Goal: Information Seeking & Learning: Learn about a topic

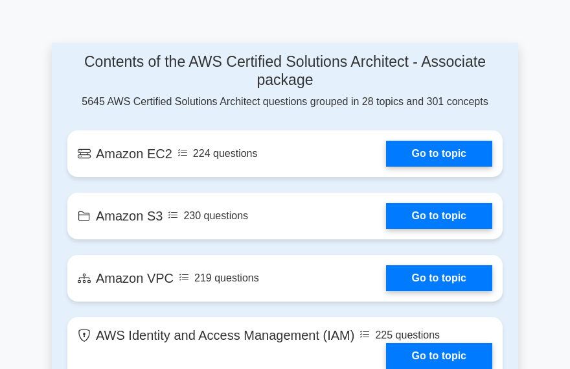
scroll to position [1106, 0]
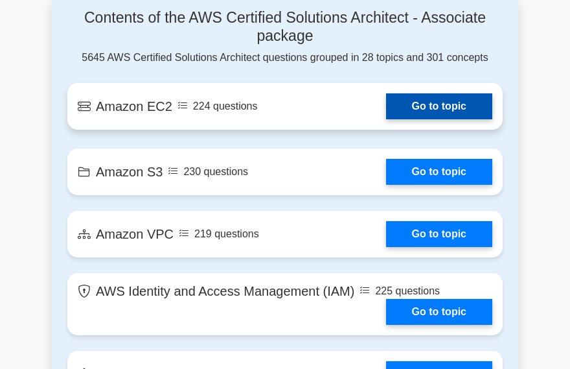
click at [386, 119] on link "Go to topic" at bounding box center [439, 106] width 106 height 26
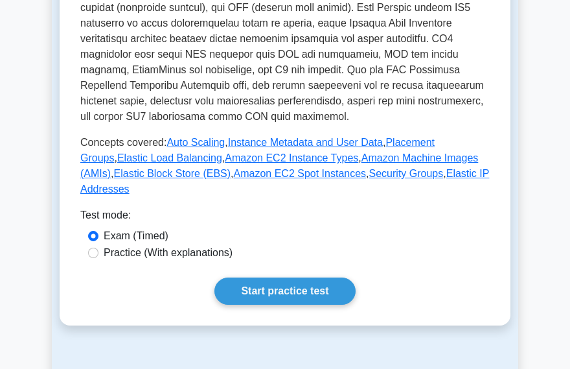
scroll to position [533, 0]
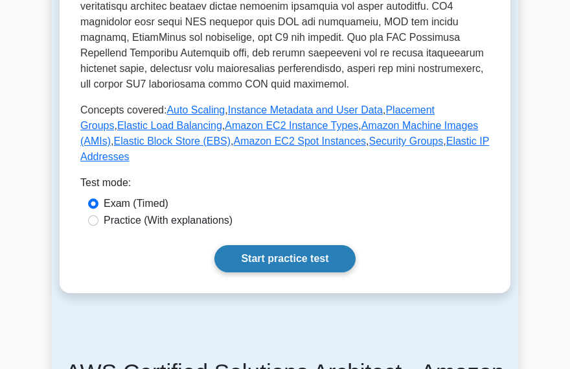
click at [329, 268] on link "Start practice test" at bounding box center [285, 258] width 141 height 27
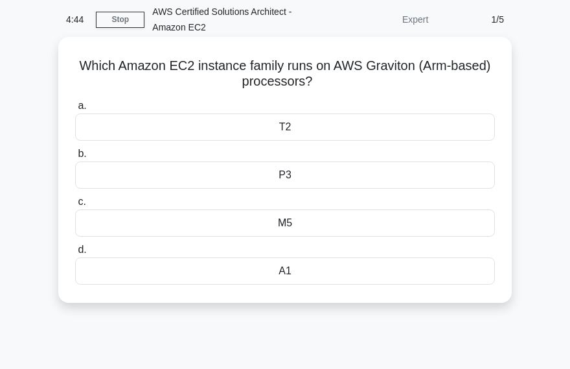
scroll to position [65, 0]
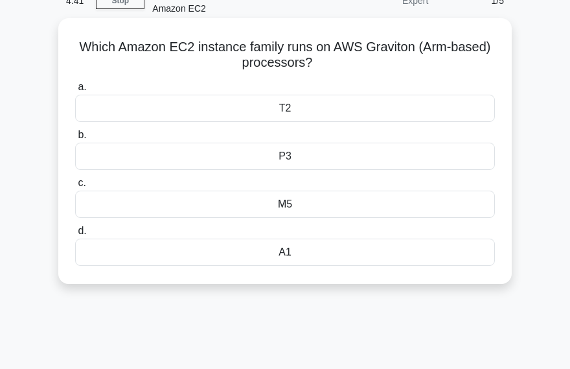
click at [314, 204] on div "M5" at bounding box center [285, 204] width 420 height 27
click at [75, 187] on input "c. M5" at bounding box center [75, 183] width 0 height 8
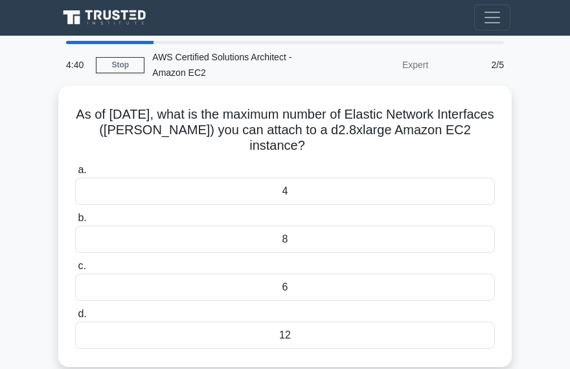
scroll to position [0, 0]
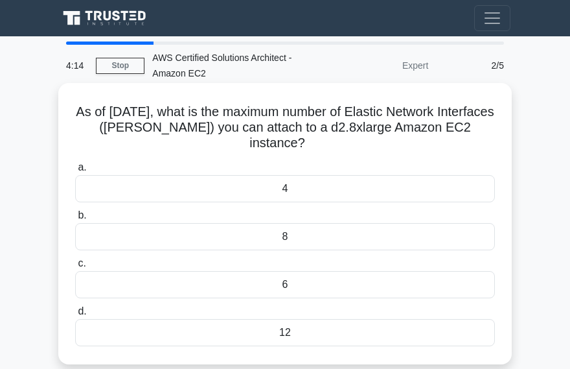
click at [283, 235] on div "8" at bounding box center [285, 236] width 420 height 27
click at [75, 220] on input "b. 8" at bounding box center [75, 215] width 0 height 8
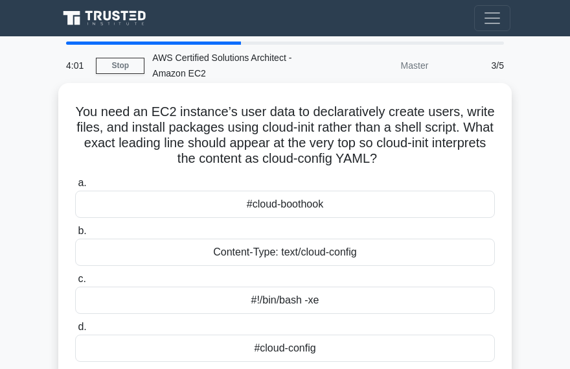
scroll to position [65, 0]
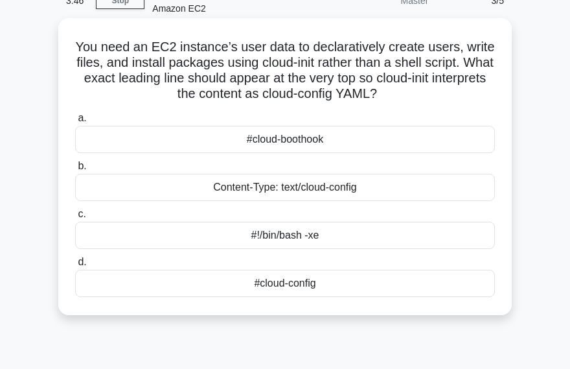
click at [356, 195] on div "Content-Type: text/cloud-config" at bounding box center [285, 187] width 420 height 27
click at [75, 170] on input "b. Content-Type: text/cloud-config" at bounding box center [75, 166] width 0 height 8
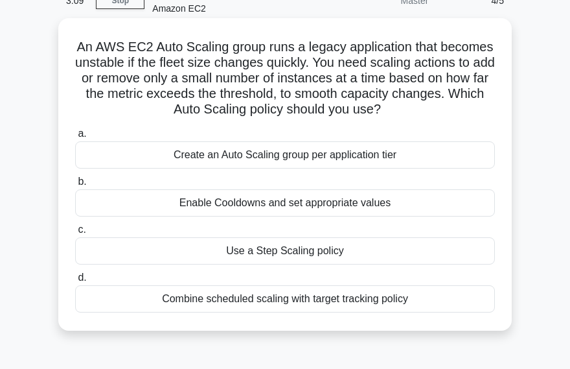
click at [330, 249] on div "Use a Step Scaling policy" at bounding box center [285, 250] width 420 height 27
click at [75, 234] on input "c. Use a Step Scaling policy" at bounding box center [75, 230] width 0 height 8
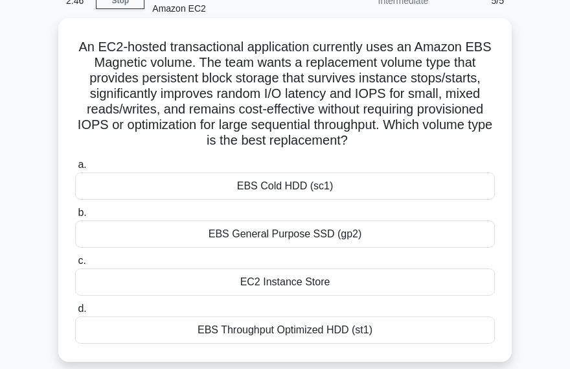
scroll to position [130, 0]
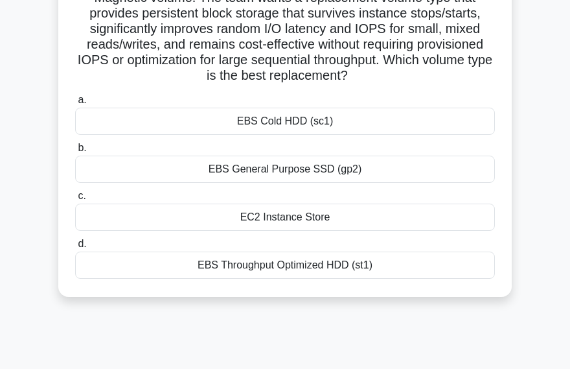
click at [367, 267] on div "EBS Throughput Optimized HDD (st1)" at bounding box center [285, 264] width 420 height 27
click at [75, 248] on input "d. EBS Throughput Optimized HDD (st1)" at bounding box center [75, 244] width 0 height 8
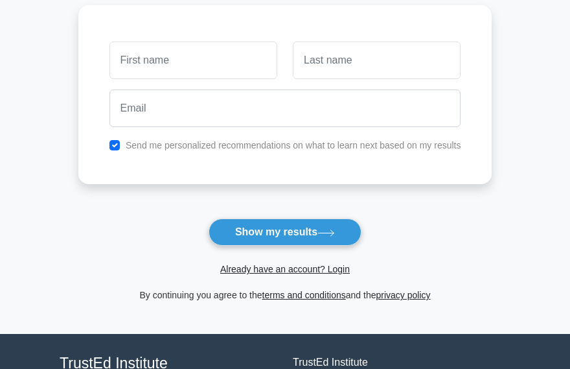
scroll to position [194, 0]
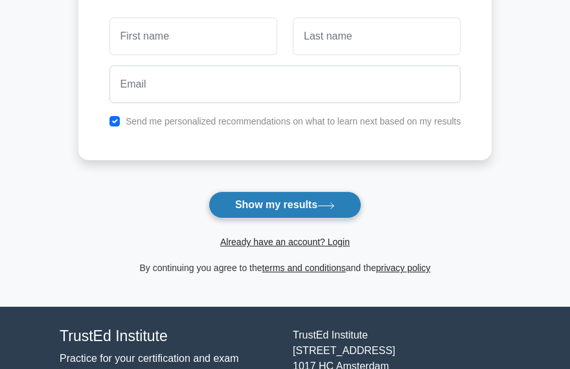
click at [345, 209] on button "Show my results" at bounding box center [285, 204] width 153 height 27
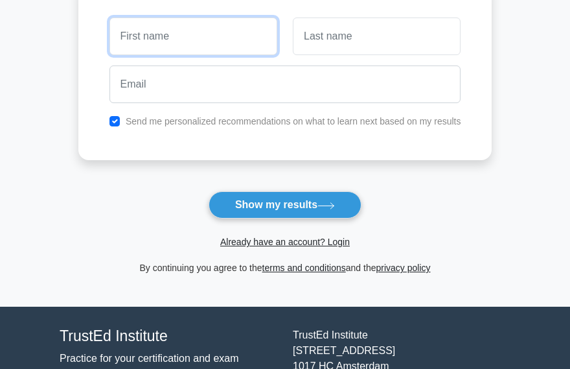
scroll to position [0, 0]
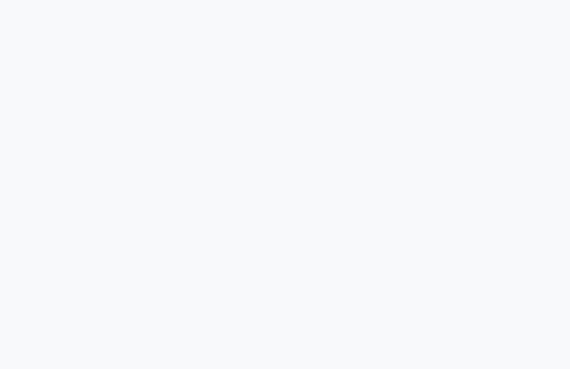
scroll to position [130, 0]
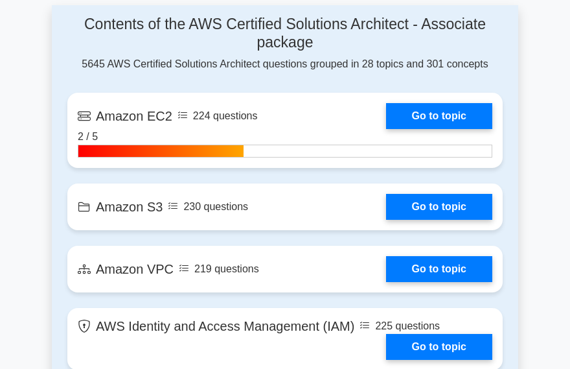
scroll to position [1106, 0]
